Goal: Navigation & Orientation: Find specific page/section

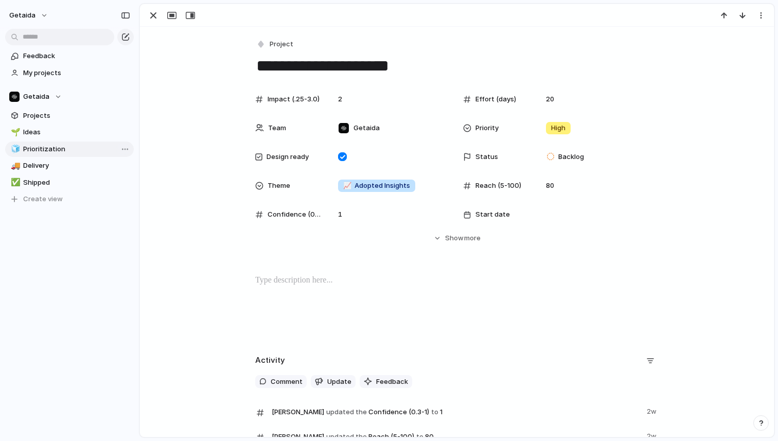
click at [44, 149] on span "Prioritization" at bounding box center [76, 149] width 107 height 10
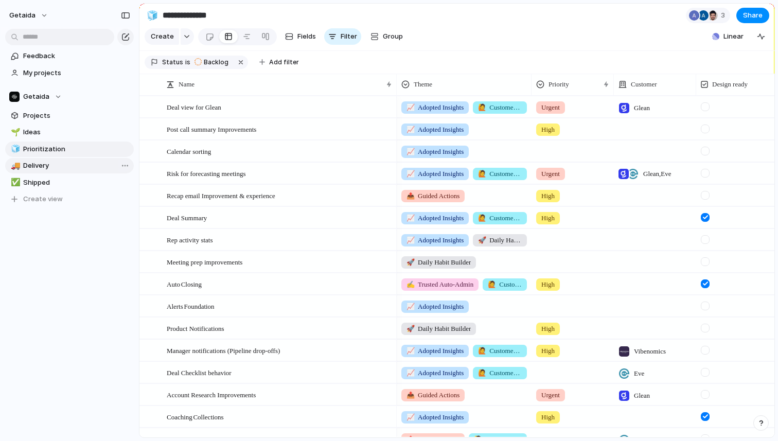
click at [38, 172] on link "🚚 Delivery" at bounding box center [69, 165] width 129 height 15
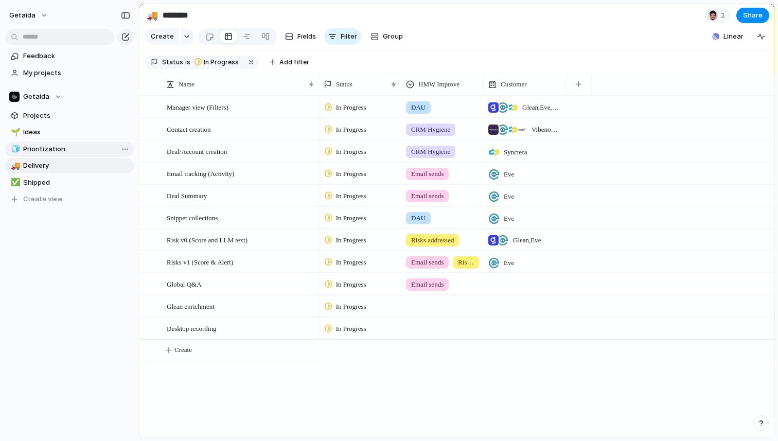
click at [47, 152] on span "Prioritization" at bounding box center [76, 149] width 107 height 10
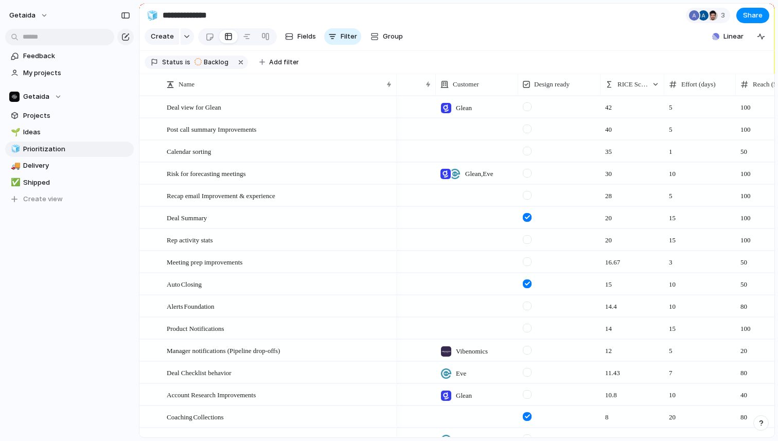
scroll to position [0, 57]
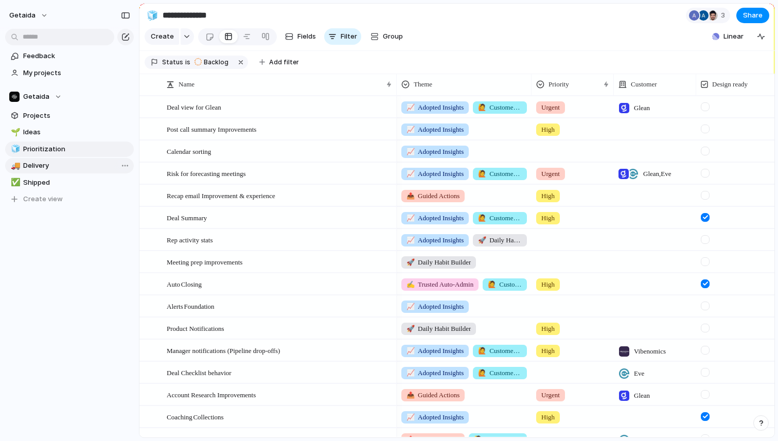
click at [33, 168] on span "Delivery" at bounding box center [76, 166] width 107 height 10
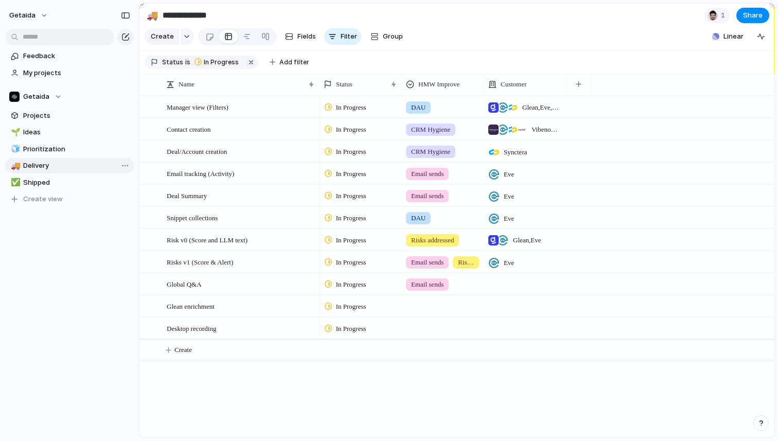
type input "********"
